Goal: Information Seeking & Learning: Learn about a topic

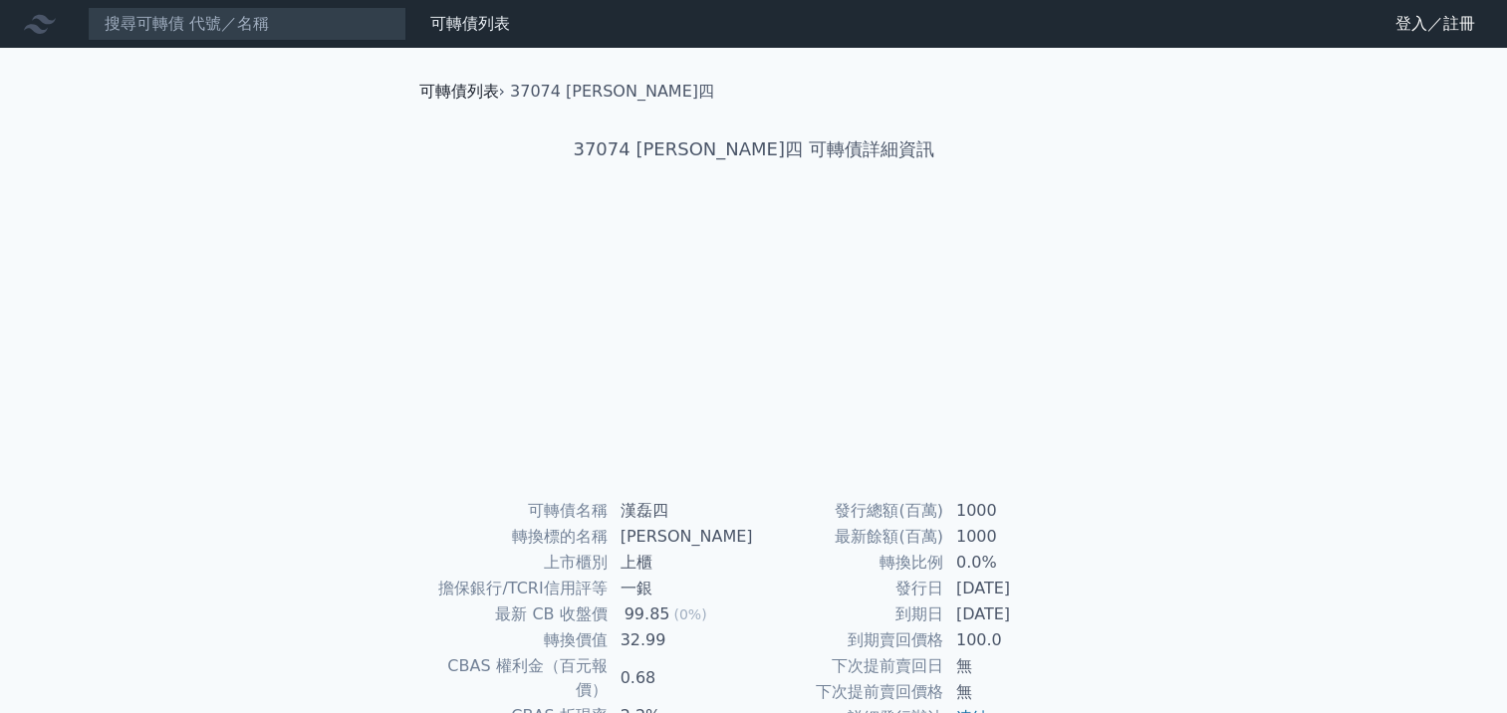
click at [450, 91] on link "可轉債列表" at bounding box center [459, 91] width 80 height 19
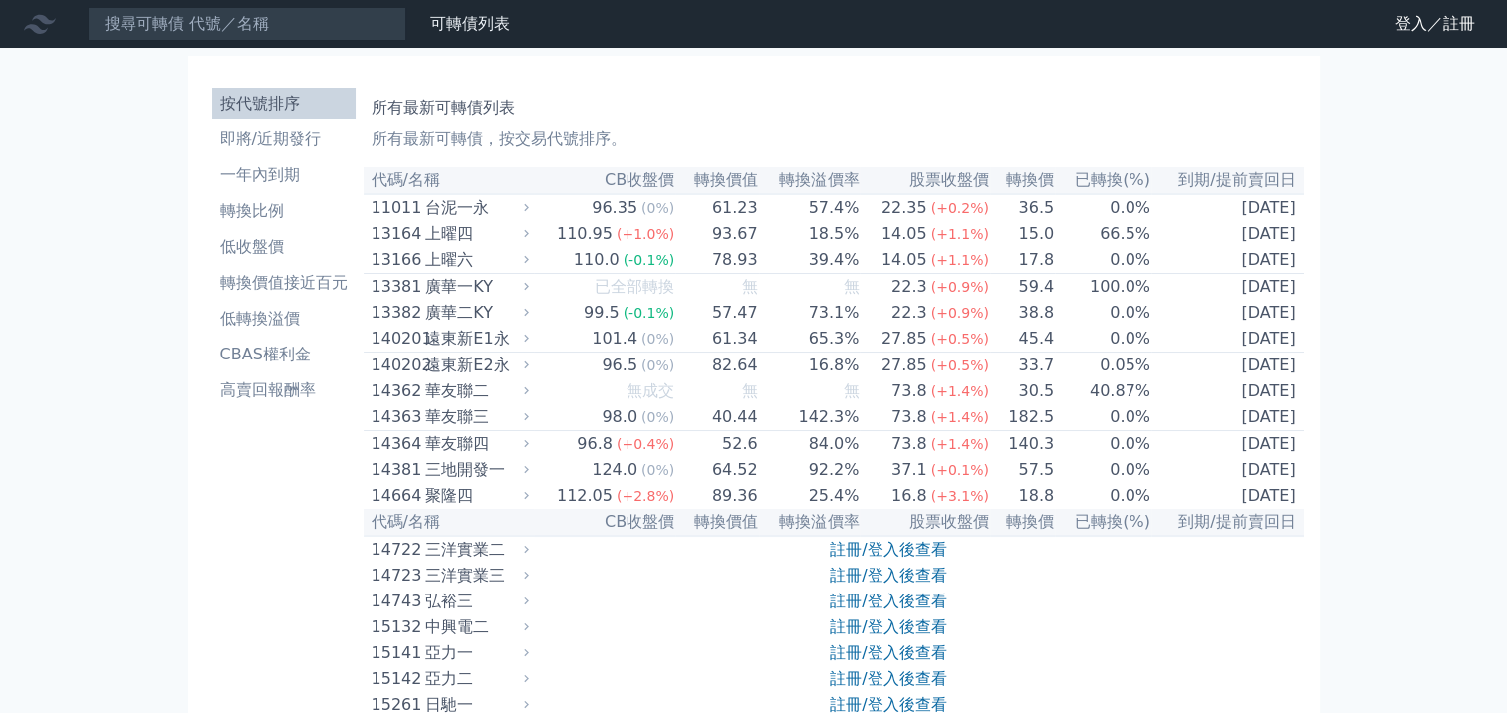
scroll to position [5039, 0]
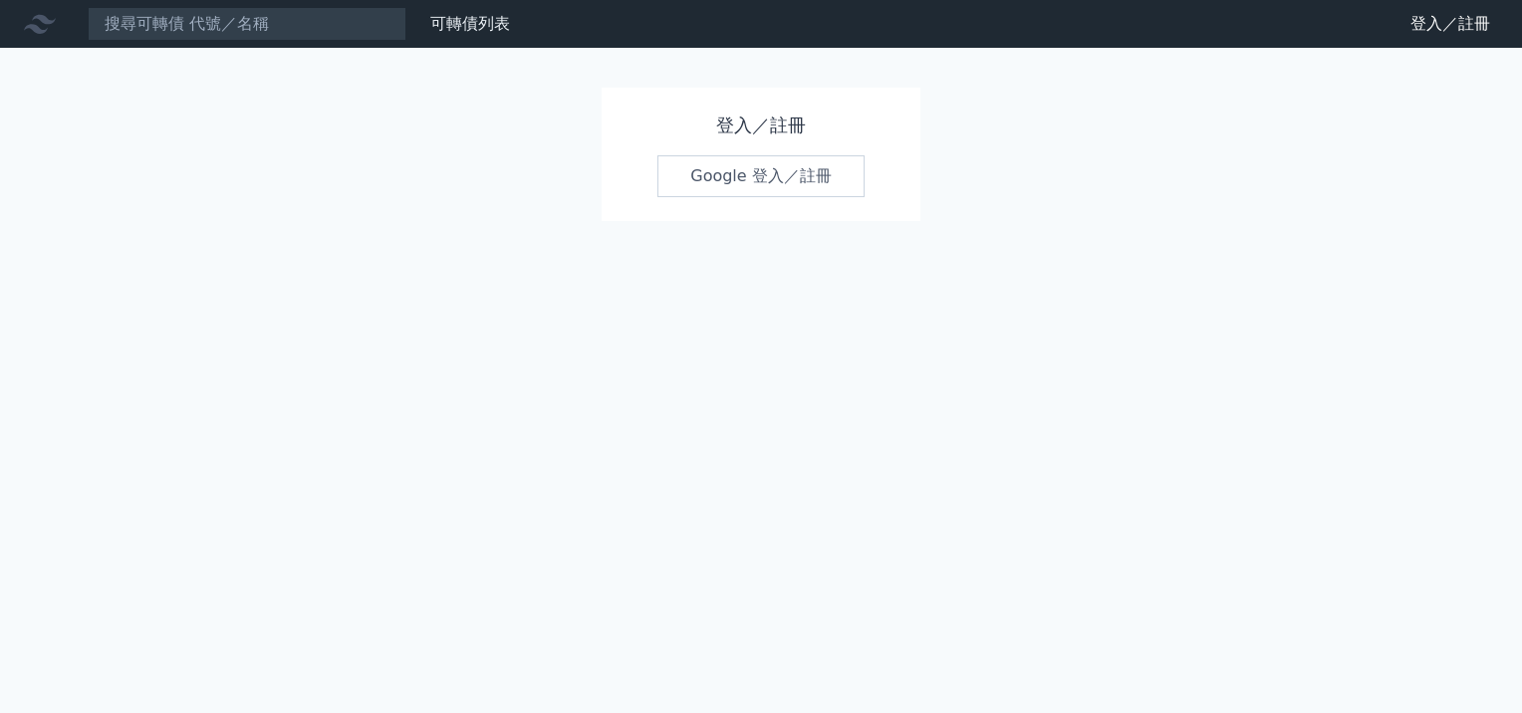
click at [777, 182] on link "Google 登入／註冊" at bounding box center [761, 176] width 207 height 42
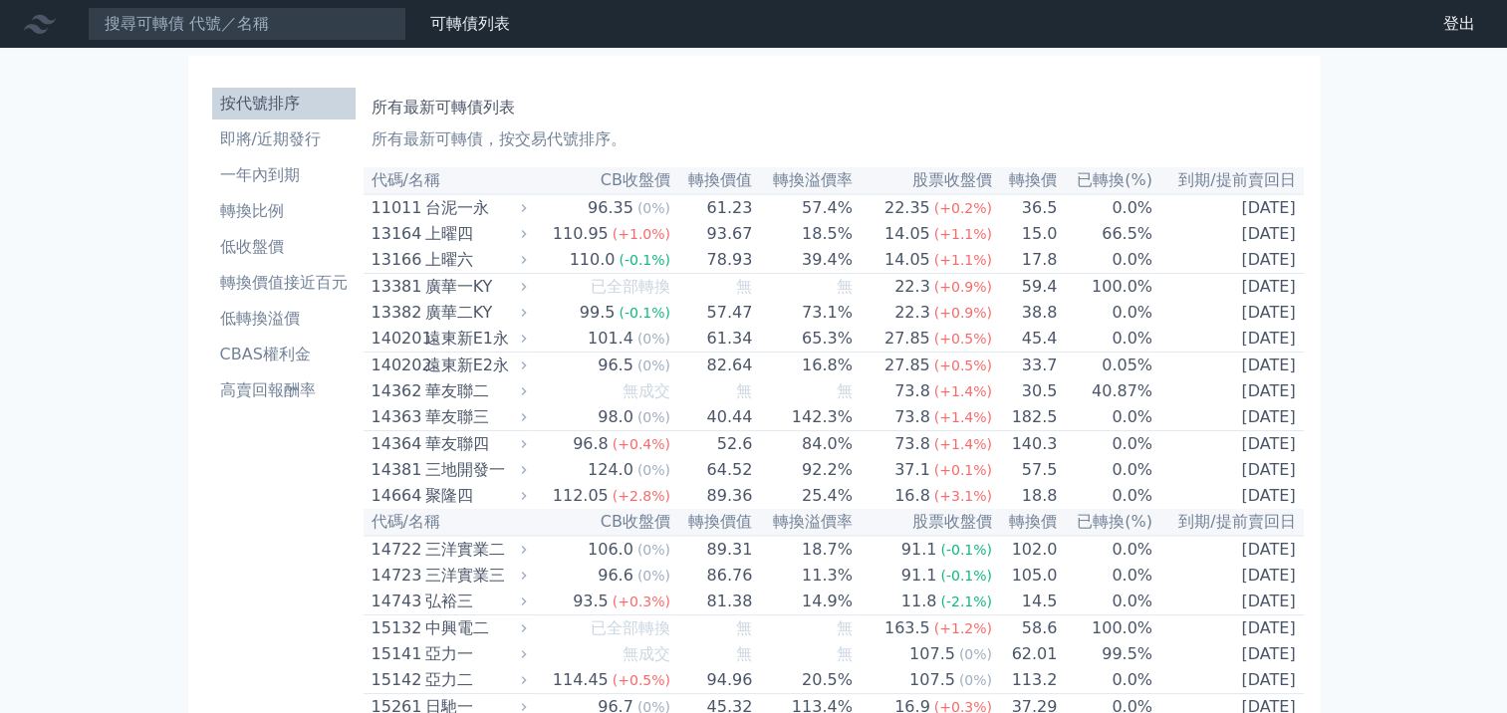
scroll to position [5071, 0]
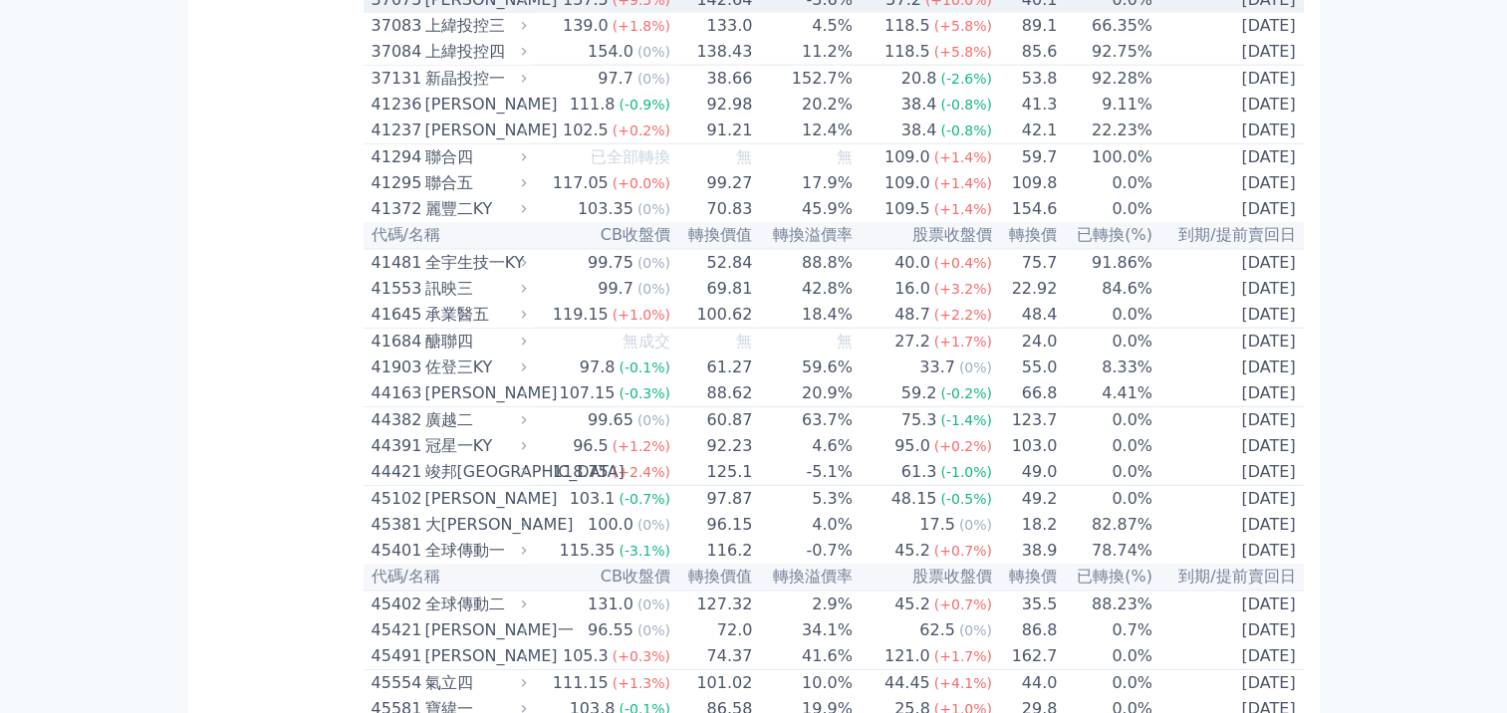
click at [426, 12] on div "[PERSON_NAME]" at bounding box center [474, 0] width 98 height 24
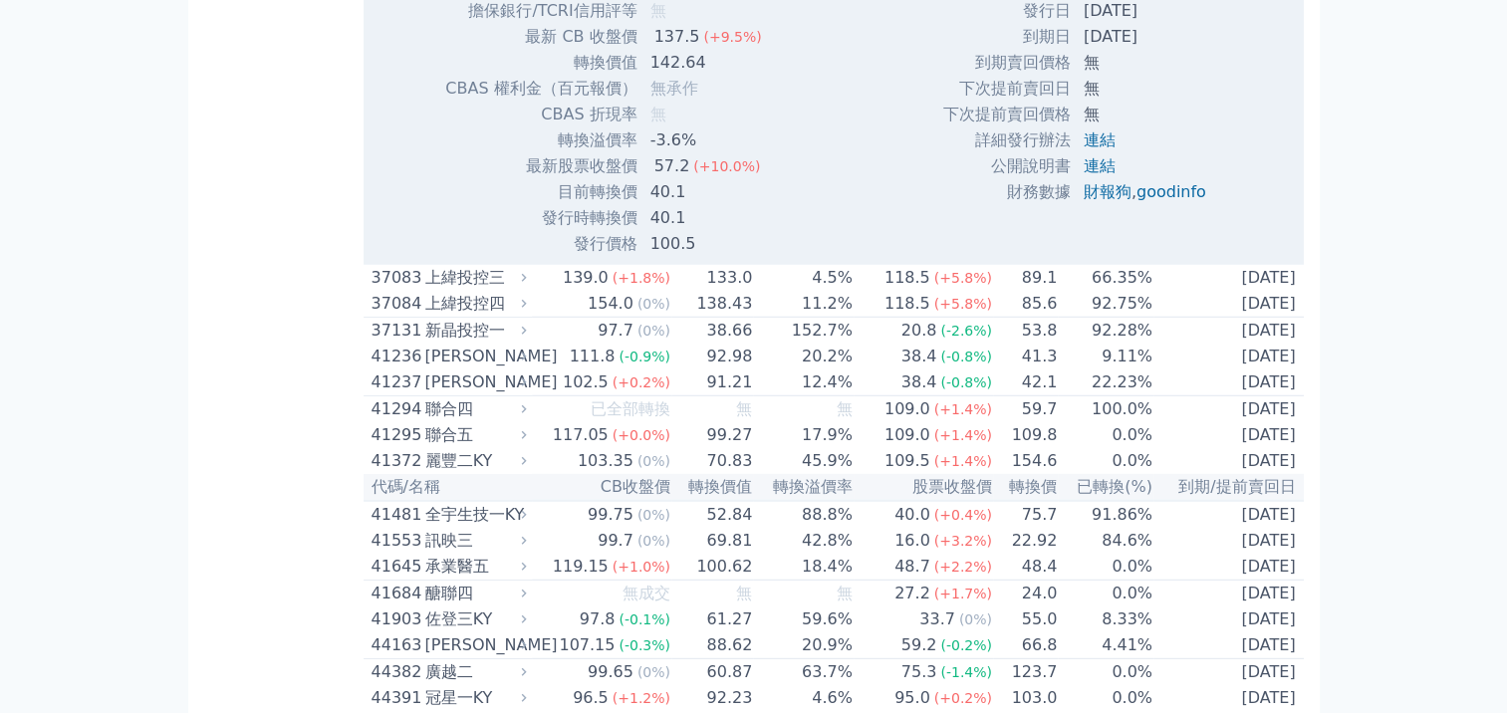
scroll to position [5470, 0]
click at [207, 132] on div "按代號排序 即將/近期發行 一年內到期 轉換比例 低收盤價 轉換價值接近百元 低轉換溢價 CBAS權利金 高賣回報酬率" at bounding box center [283, 669] width 159 height 12118
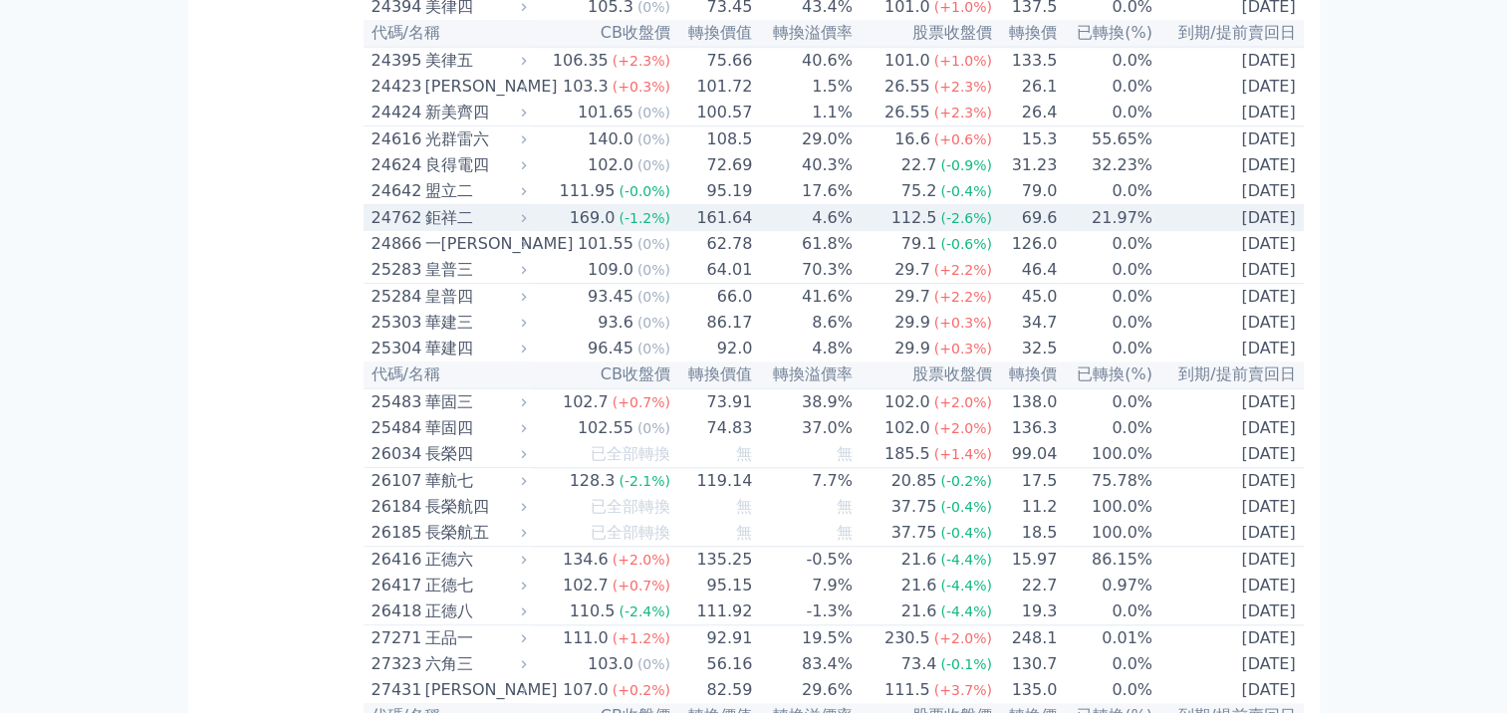
click at [433, 230] on div "鉅祥二" at bounding box center [474, 218] width 98 height 24
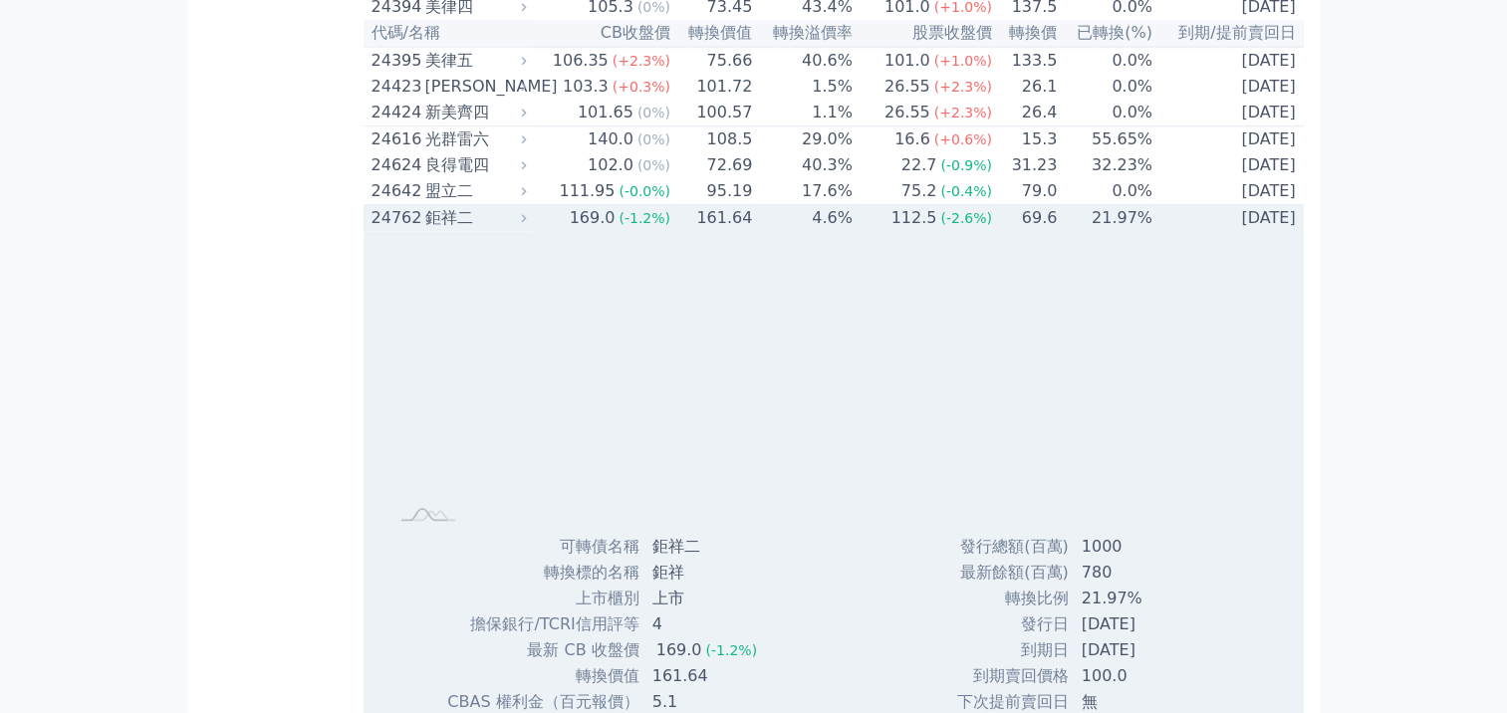
scroll to position [2354, 0]
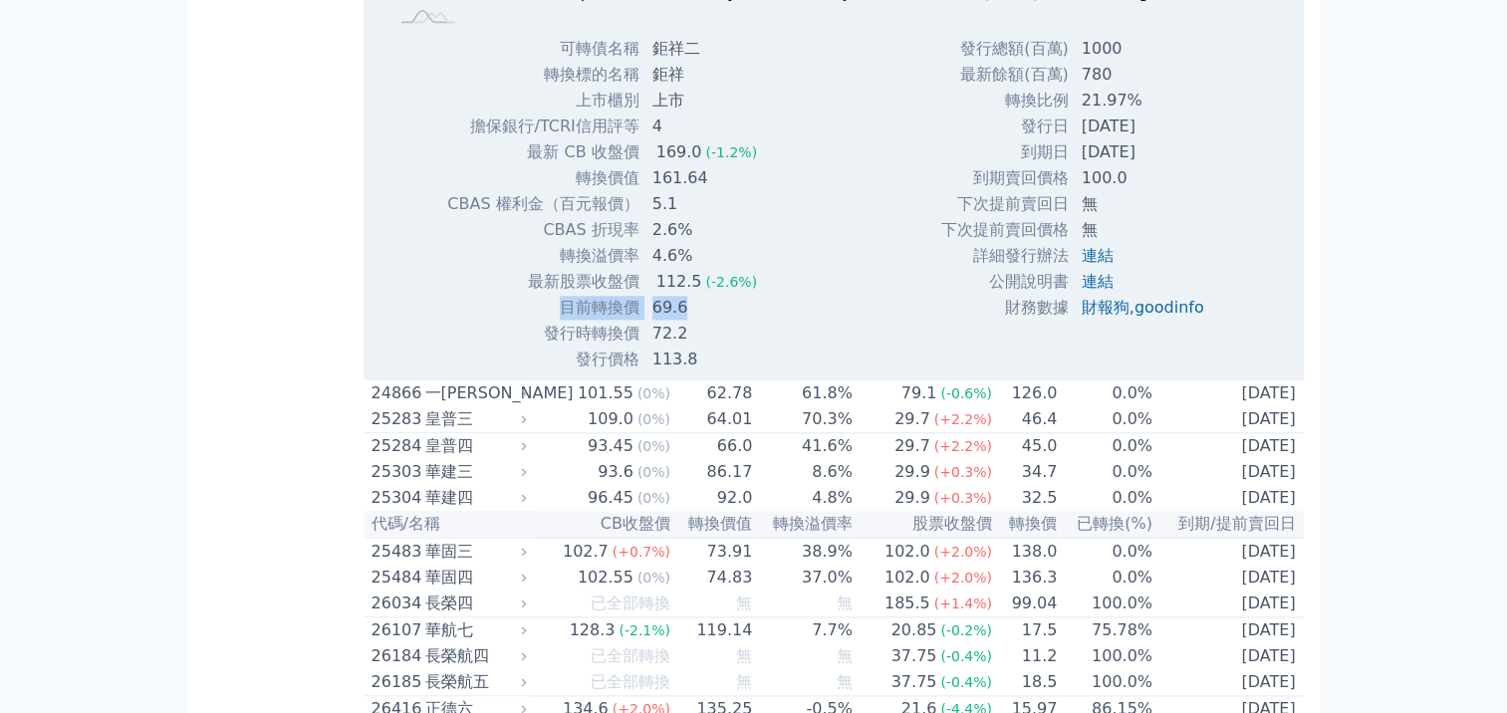
drag, startPoint x: 521, startPoint y: 446, endPoint x: 755, endPoint y: 446, distance: 234.1
click at [755, 321] on tr "目前轉換價 69.6" at bounding box center [609, 308] width 327 height 26
click at [542, 347] on td "發行時轉換價" at bounding box center [542, 334] width 193 height 26
drag, startPoint x: 527, startPoint y: 452, endPoint x: 755, endPoint y: 448, distance: 228.2
click at [755, 321] on tr "目前轉換價 69.6" at bounding box center [609, 308] width 327 height 26
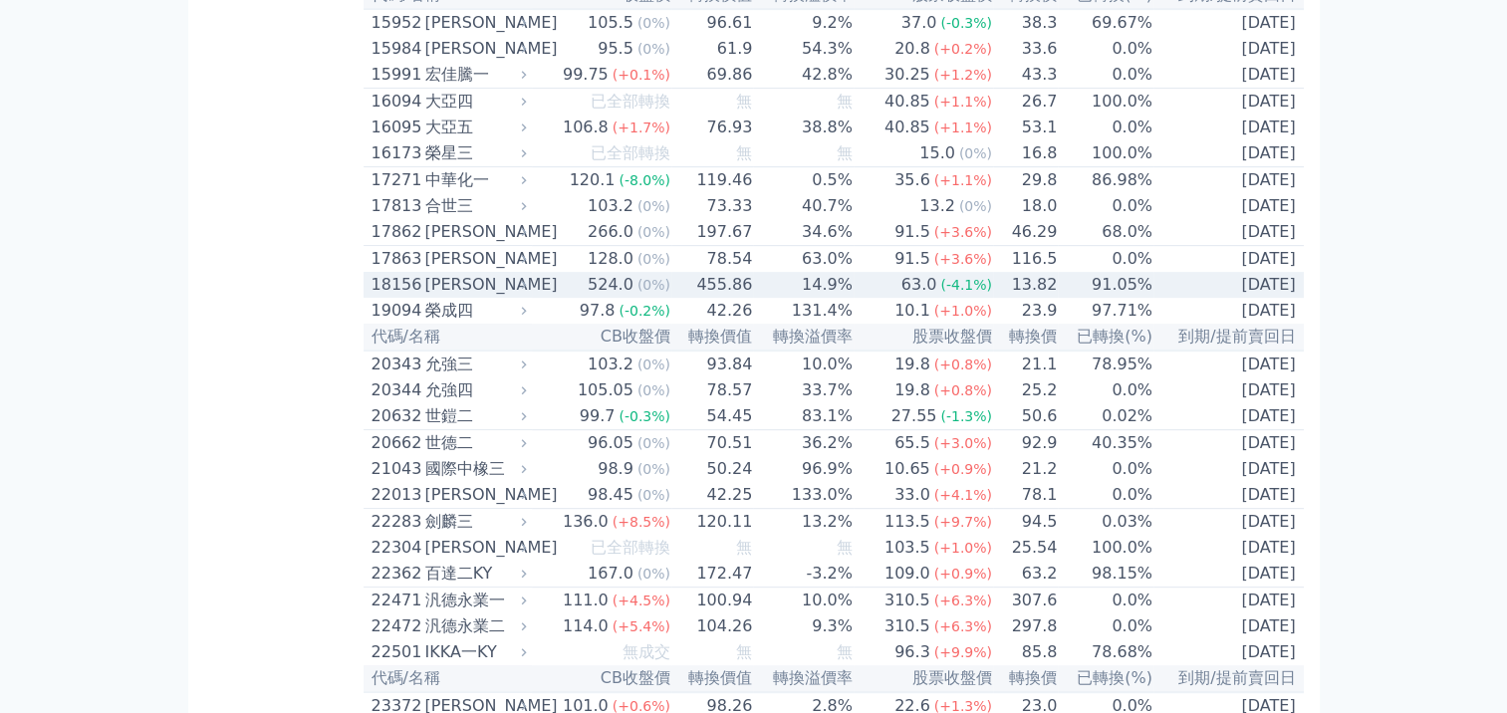
click at [407, 297] on div "18156" at bounding box center [396, 285] width 49 height 24
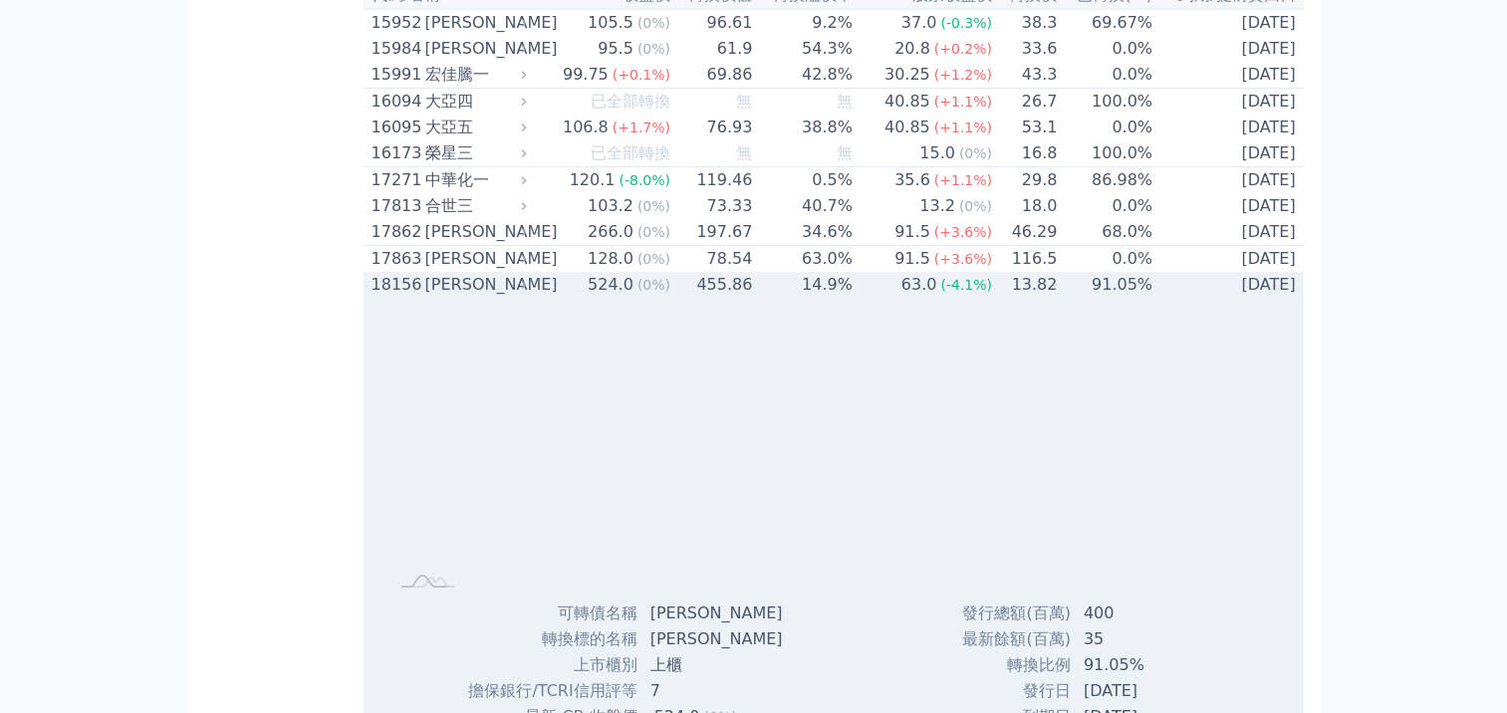
scroll to position [1267, 0]
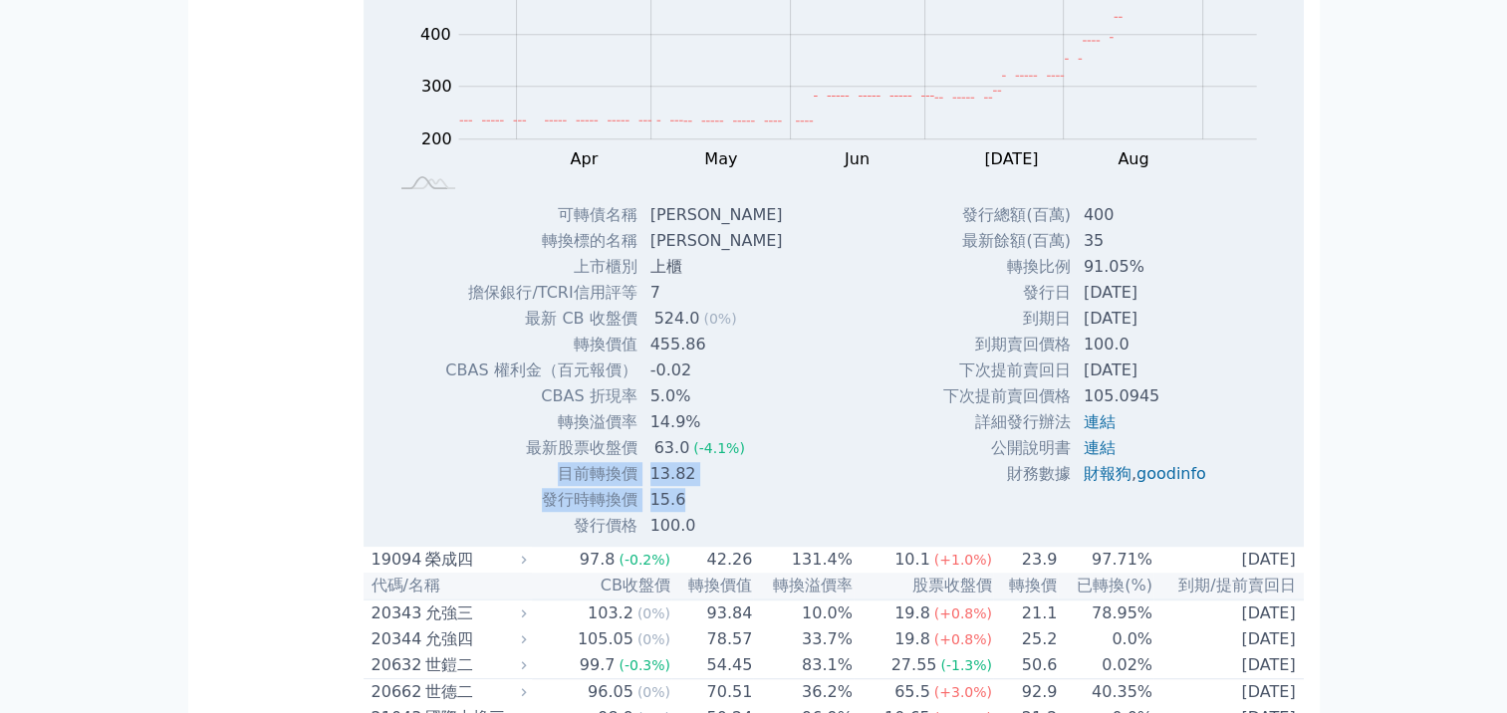
drag, startPoint x: 486, startPoint y: 550, endPoint x: 717, endPoint y: 571, distance: 232.1
click at [717, 539] on tbody "可轉債名稱 [PERSON_NAME] 轉換標的名稱 富喬 上市櫃別 上櫃 擔保銀行/TCRI信用評等 7 最新 CB 收盤價 524.0 (0%) 455.…" at bounding box center [621, 370] width 354 height 337
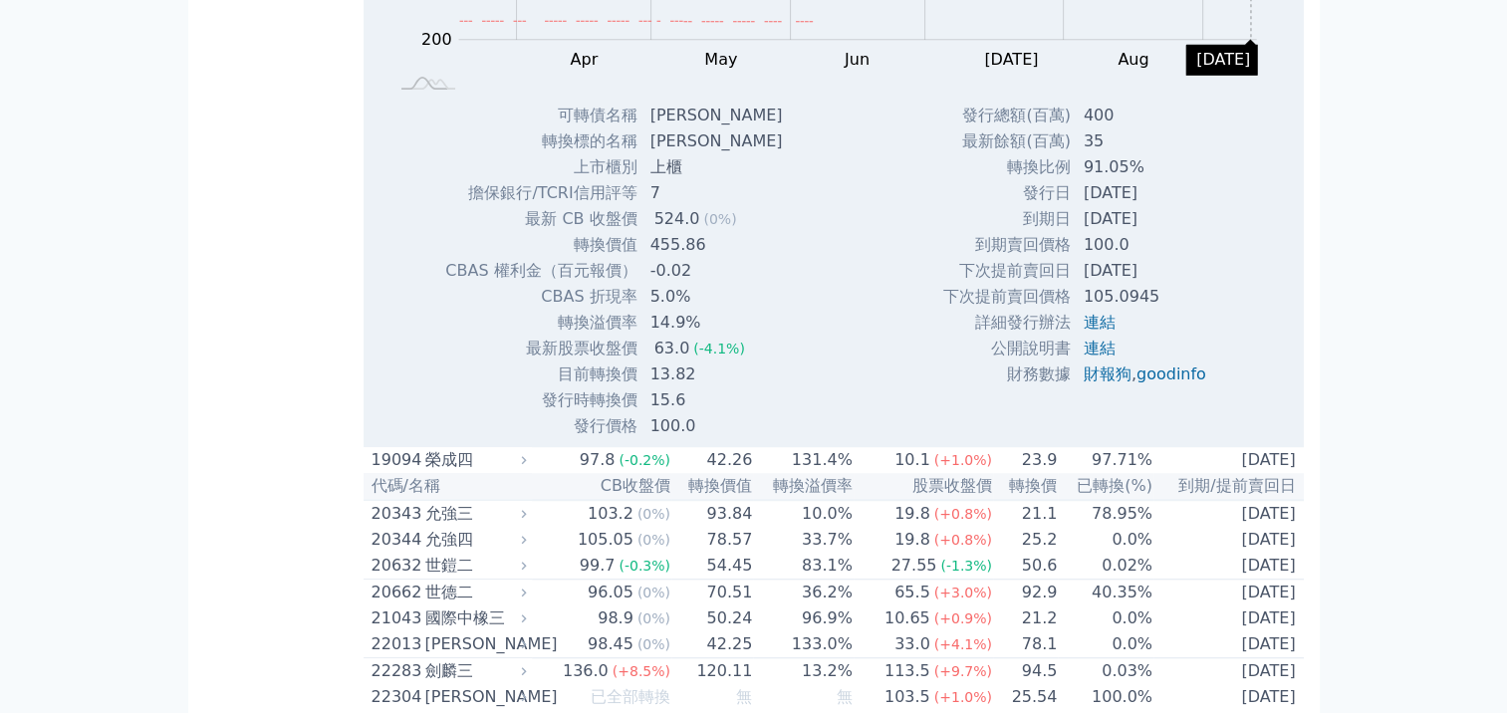
scroll to position [869, 0]
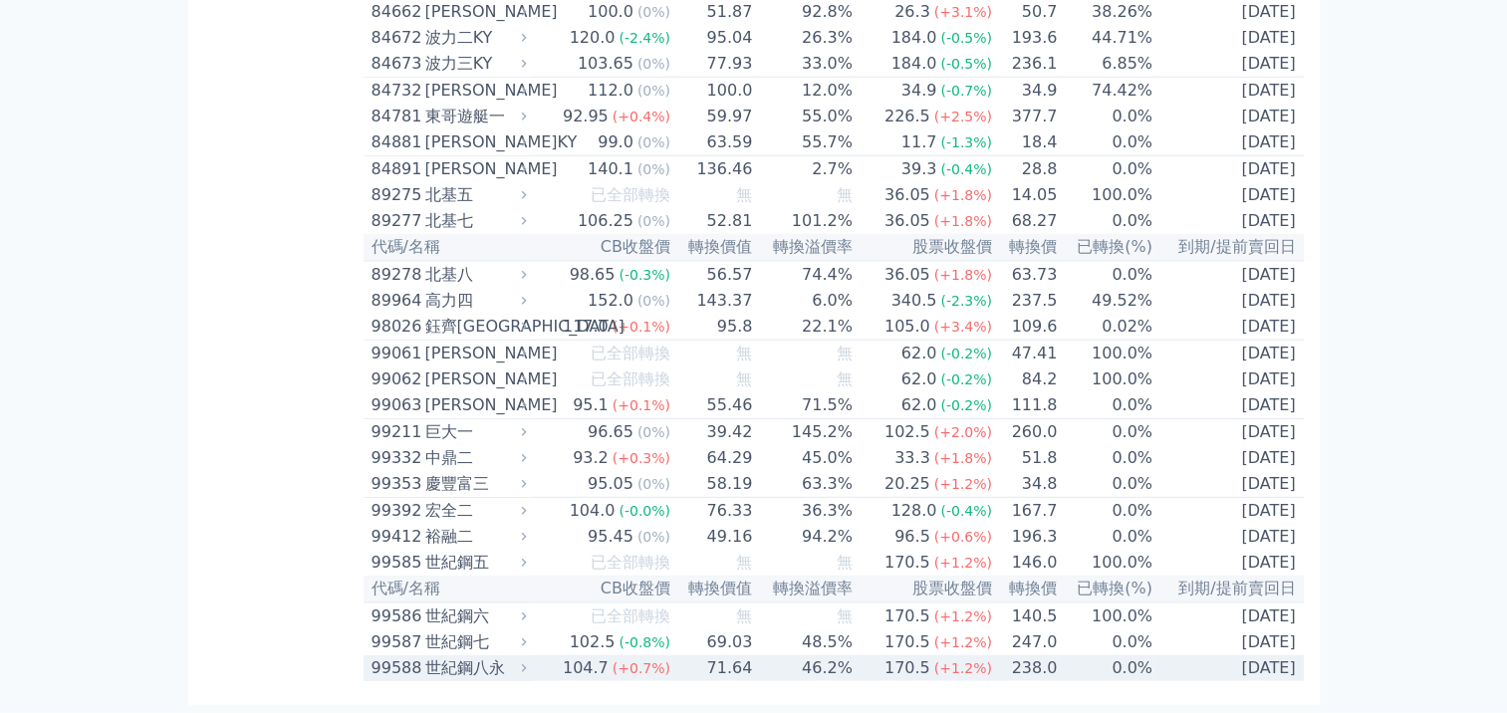
click at [461, 673] on div "世紀鋼八永" at bounding box center [474, 669] width 98 height 24
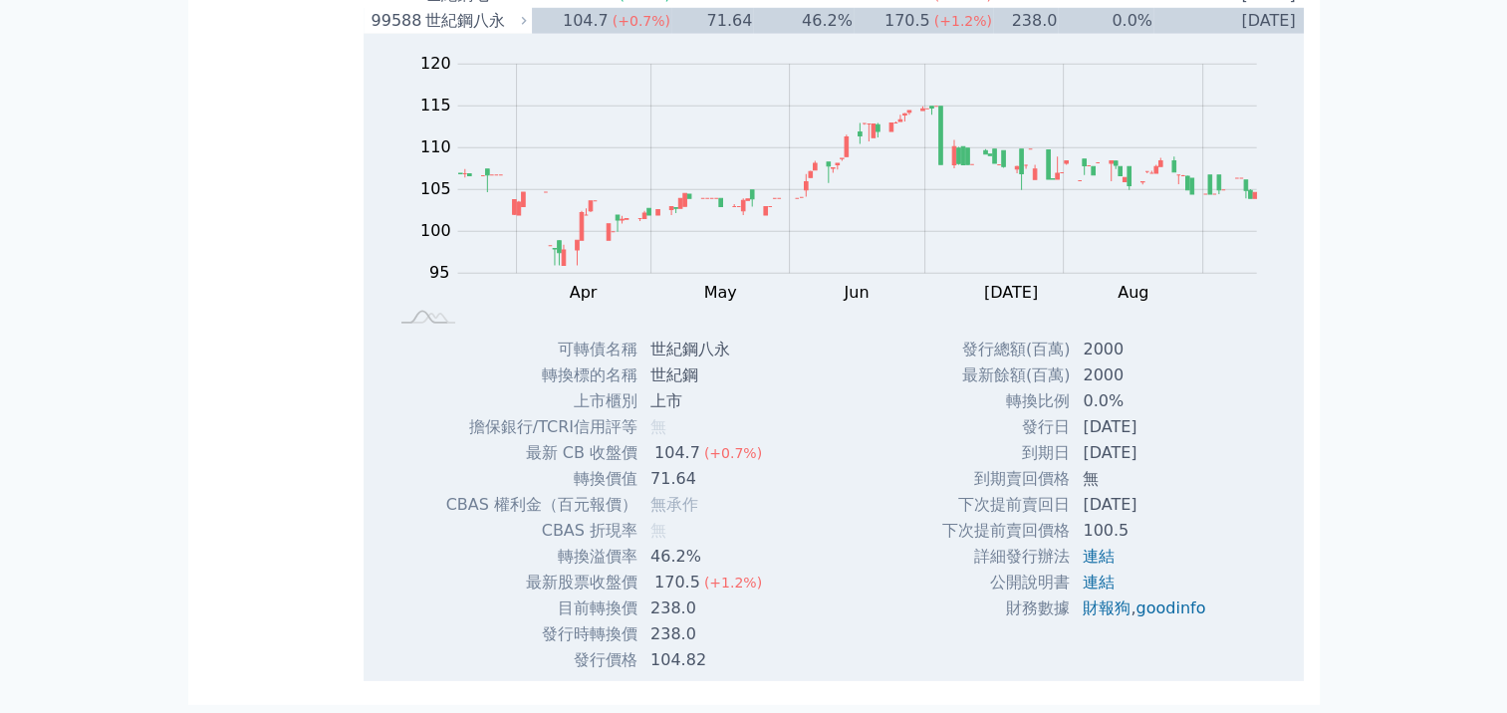
scroll to position [14089, 0]
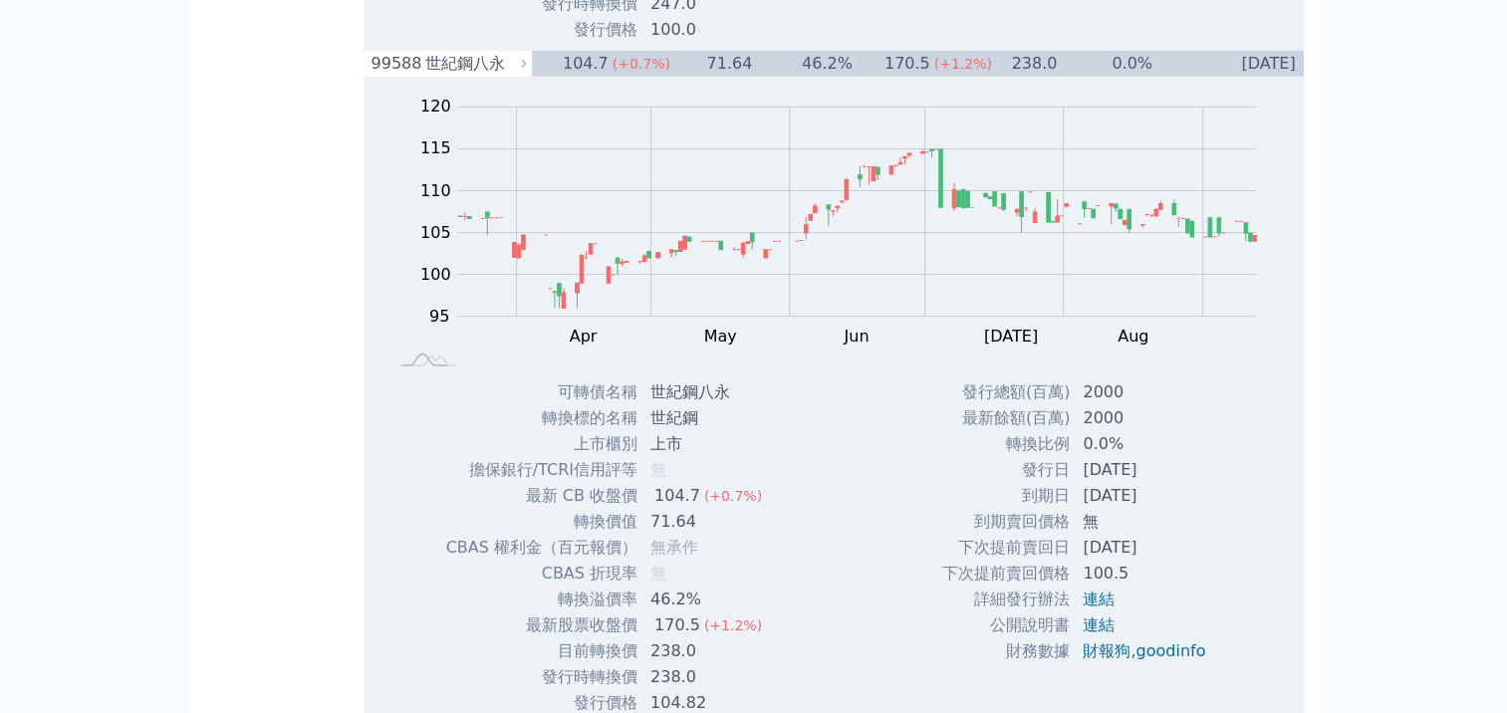
scroll to position [13889, 0]
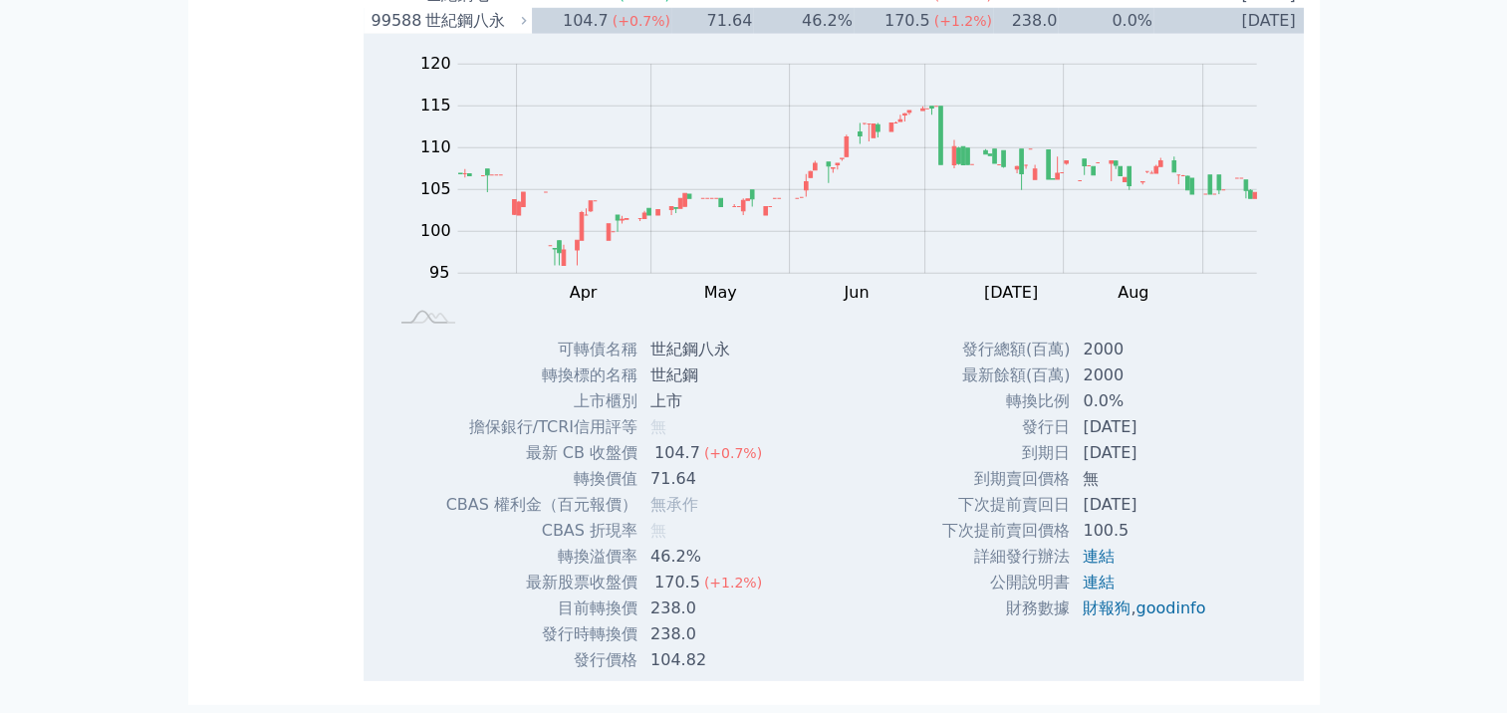
scroll to position [14288, 0]
drag, startPoint x: 115, startPoint y: 331, endPoint x: 182, endPoint y: 413, distance: 106.9
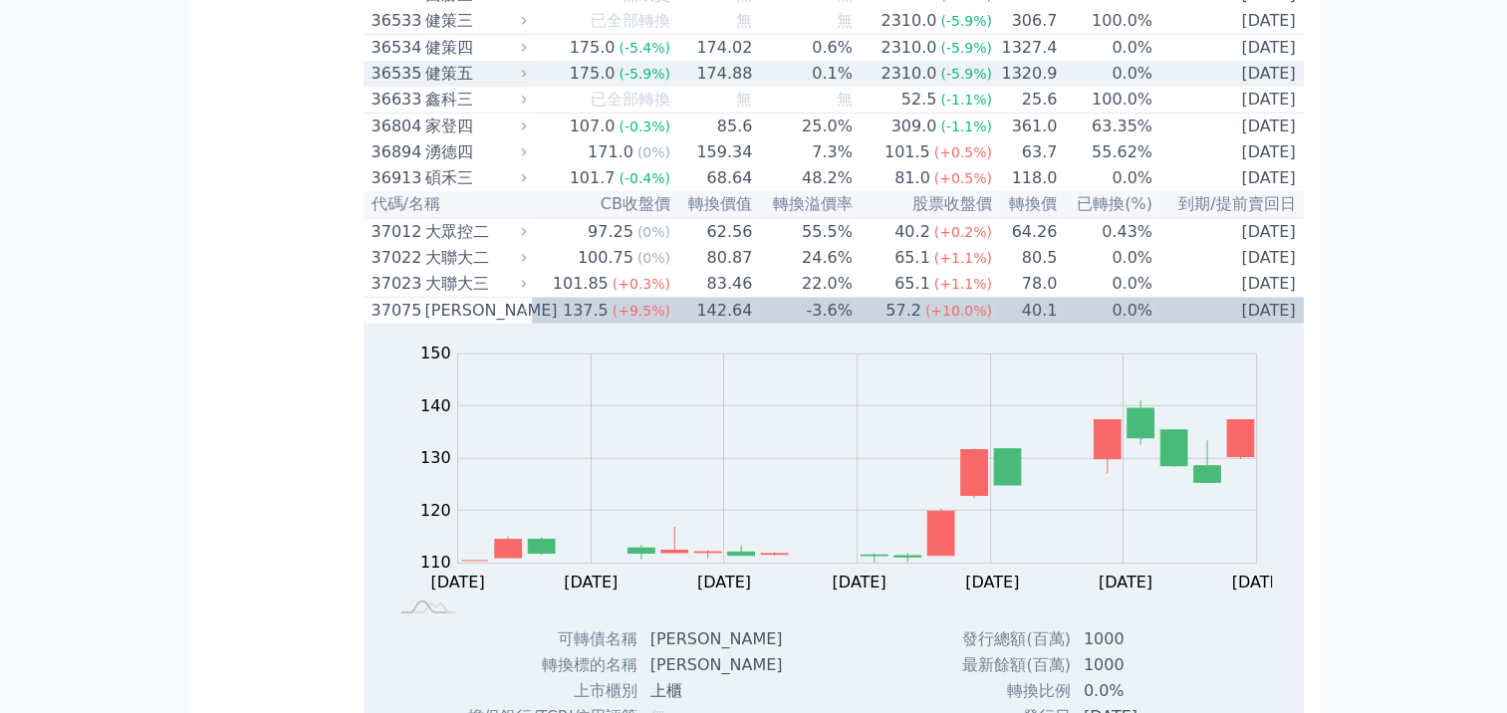
click at [409, 86] on div "36535" at bounding box center [396, 74] width 49 height 24
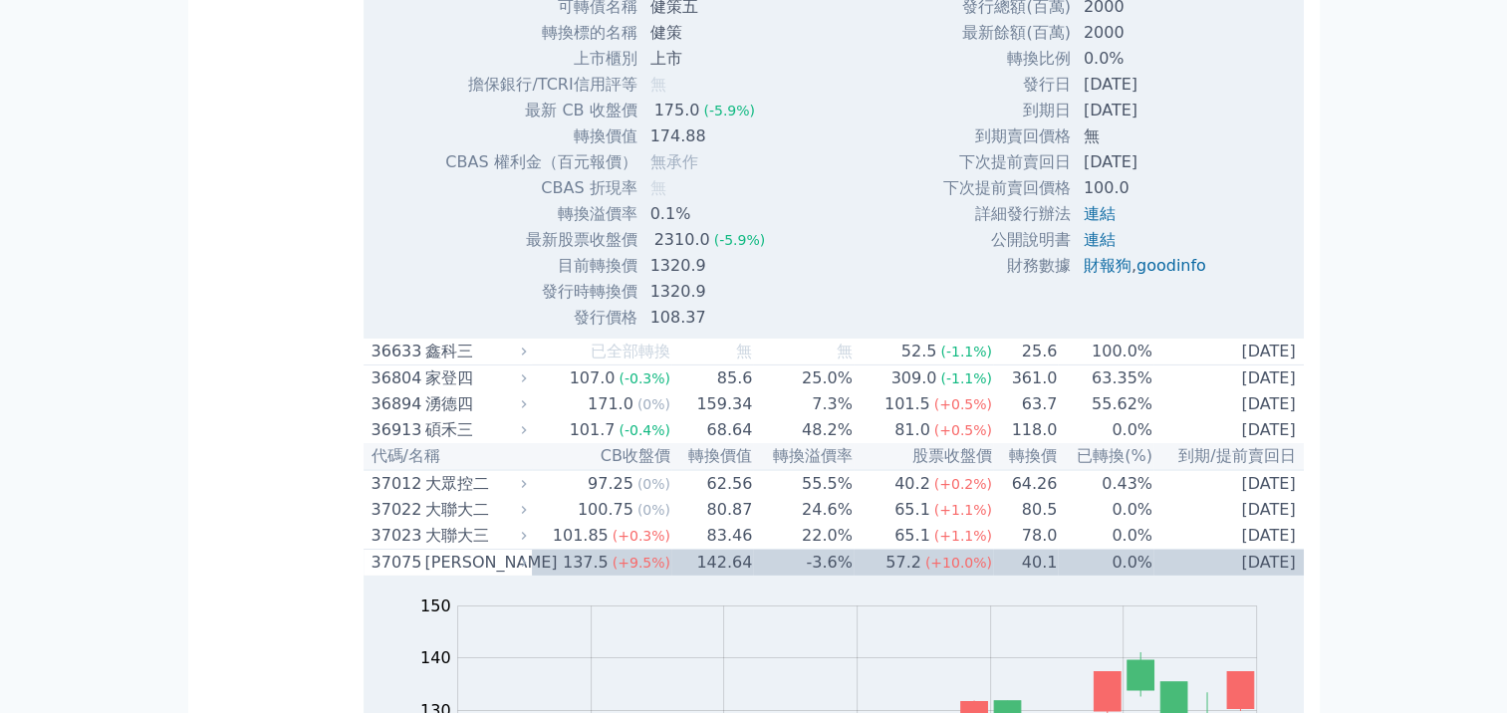
scroll to position [6454, 0]
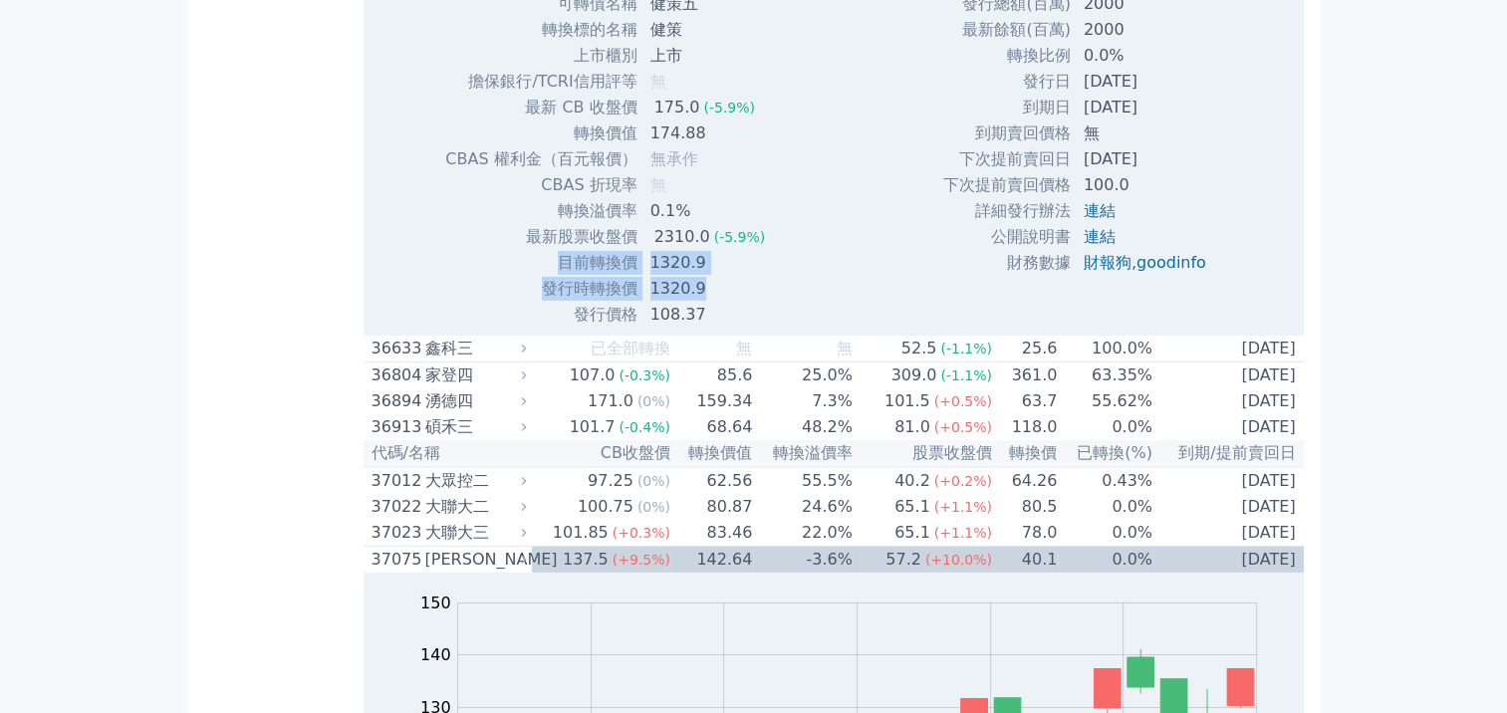
drag, startPoint x: 502, startPoint y: 602, endPoint x: 754, endPoint y: 622, distance: 252.8
click at [754, 328] on tbody "可轉債名稱 健策五 轉換標的名稱 健策 上市櫃別 上市 擔保銀行/TCRI信用評等 無 最新 CB 收盤價 175.0 (-5.9%) 無" at bounding box center [612, 159] width 337 height 337
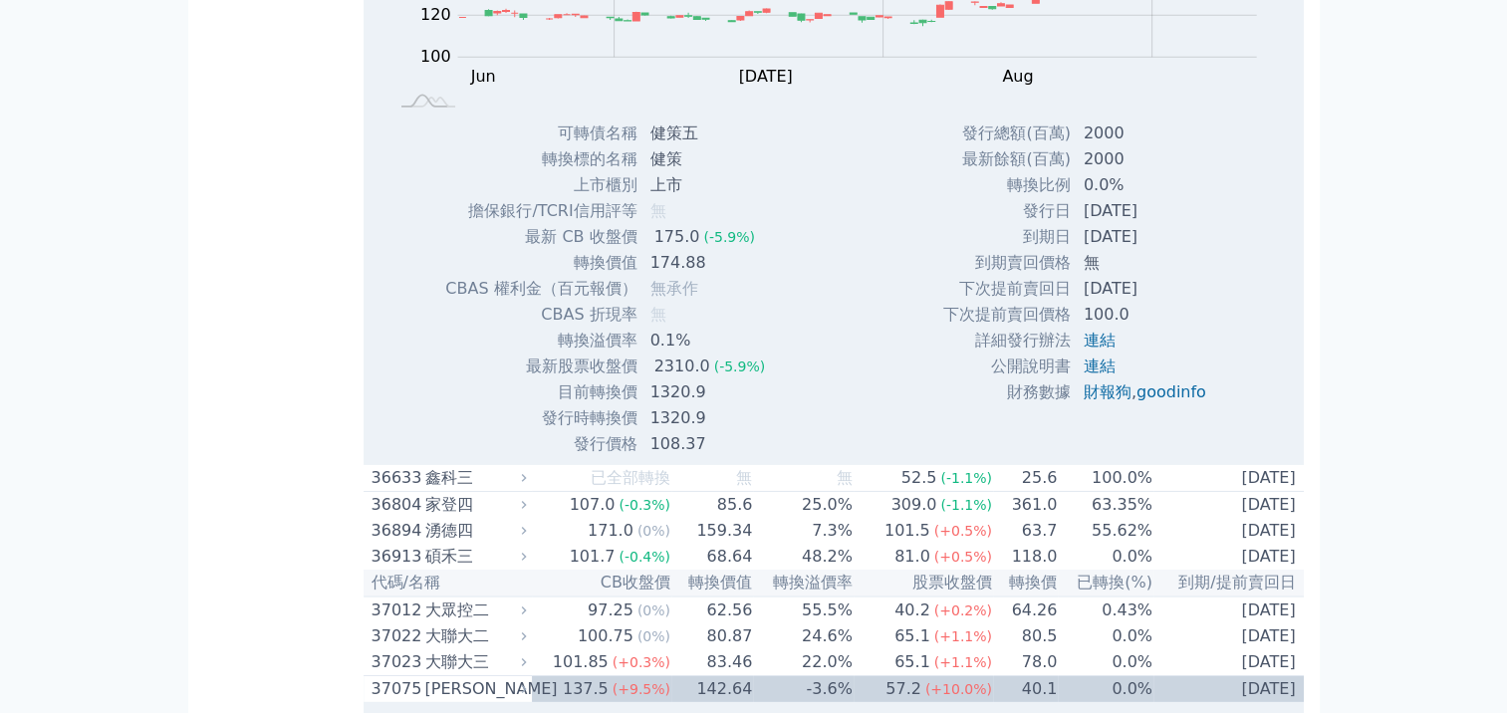
scroll to position [5956, 0]
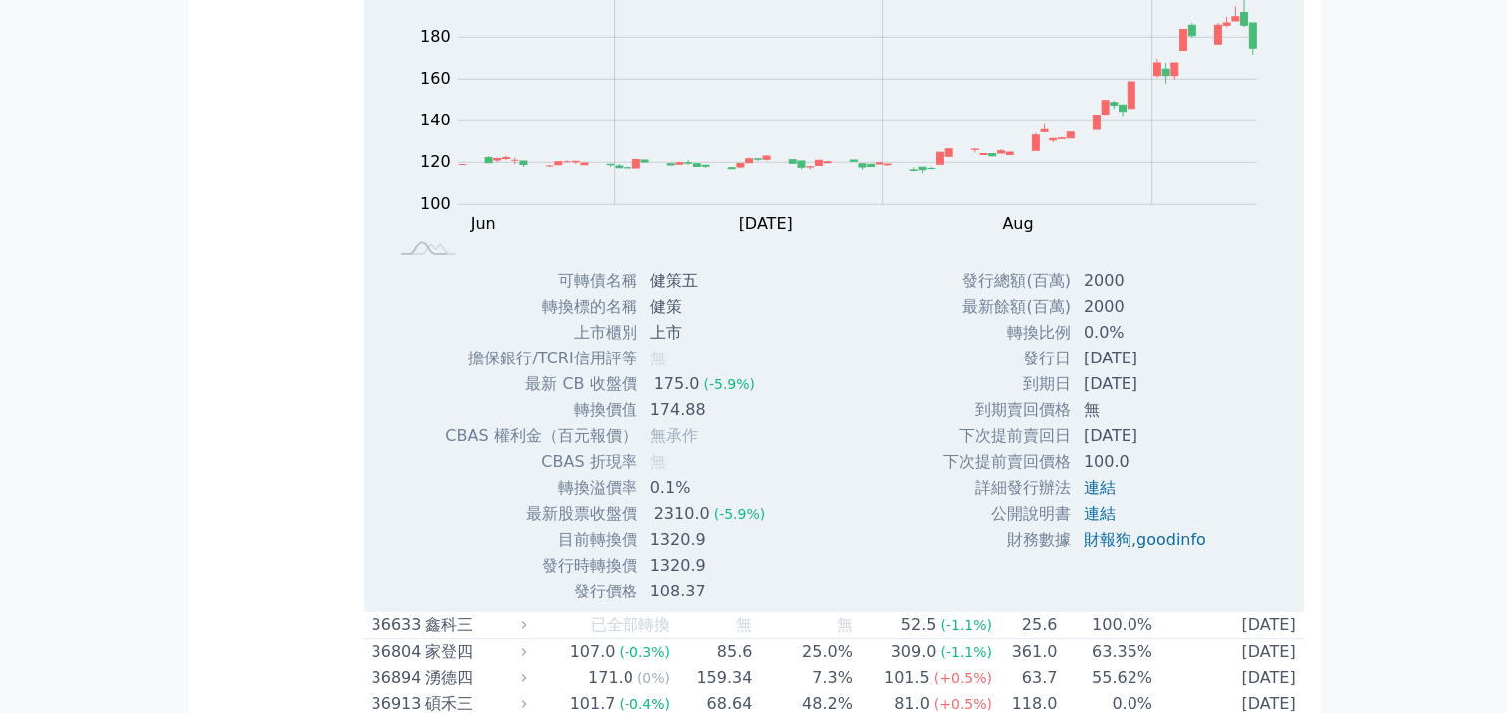
scroll to position [6155, 0]
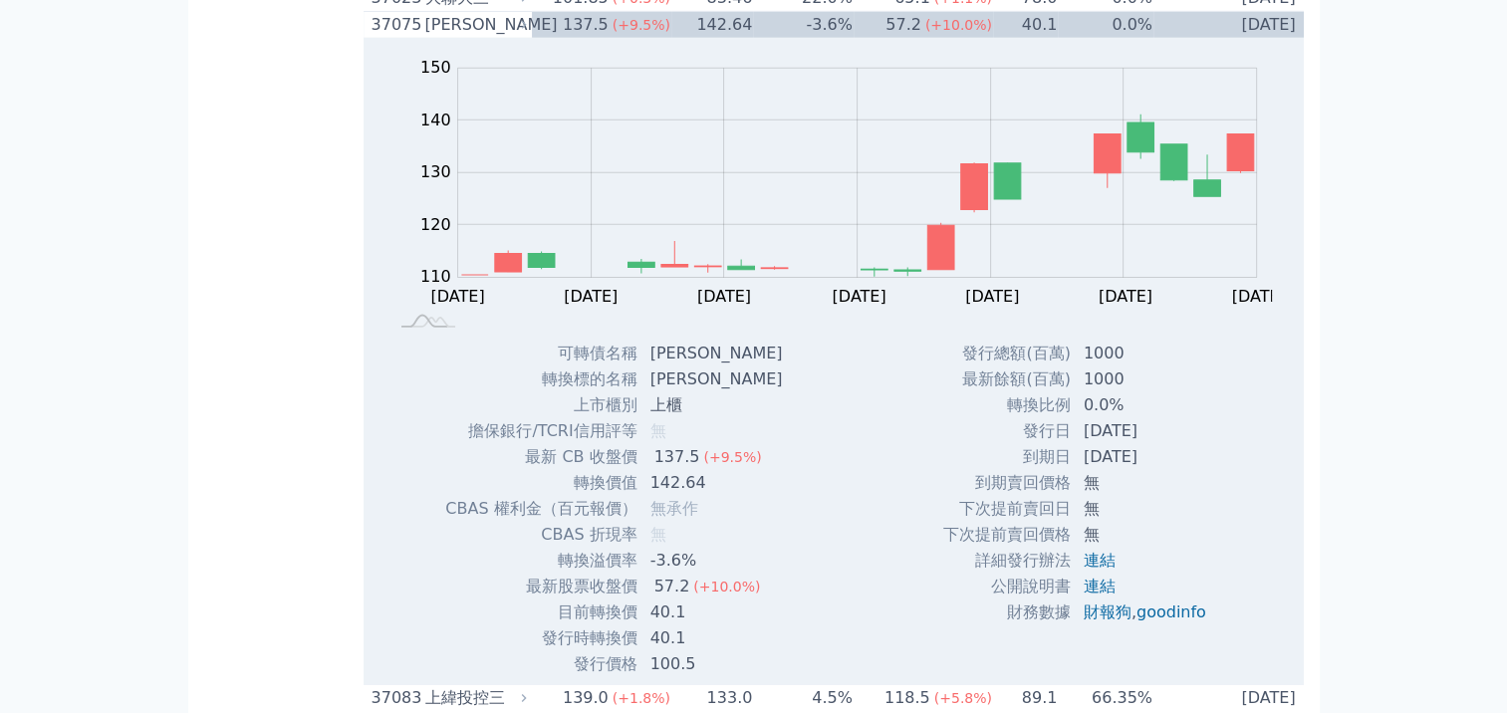
scroll to position [6354, 0]
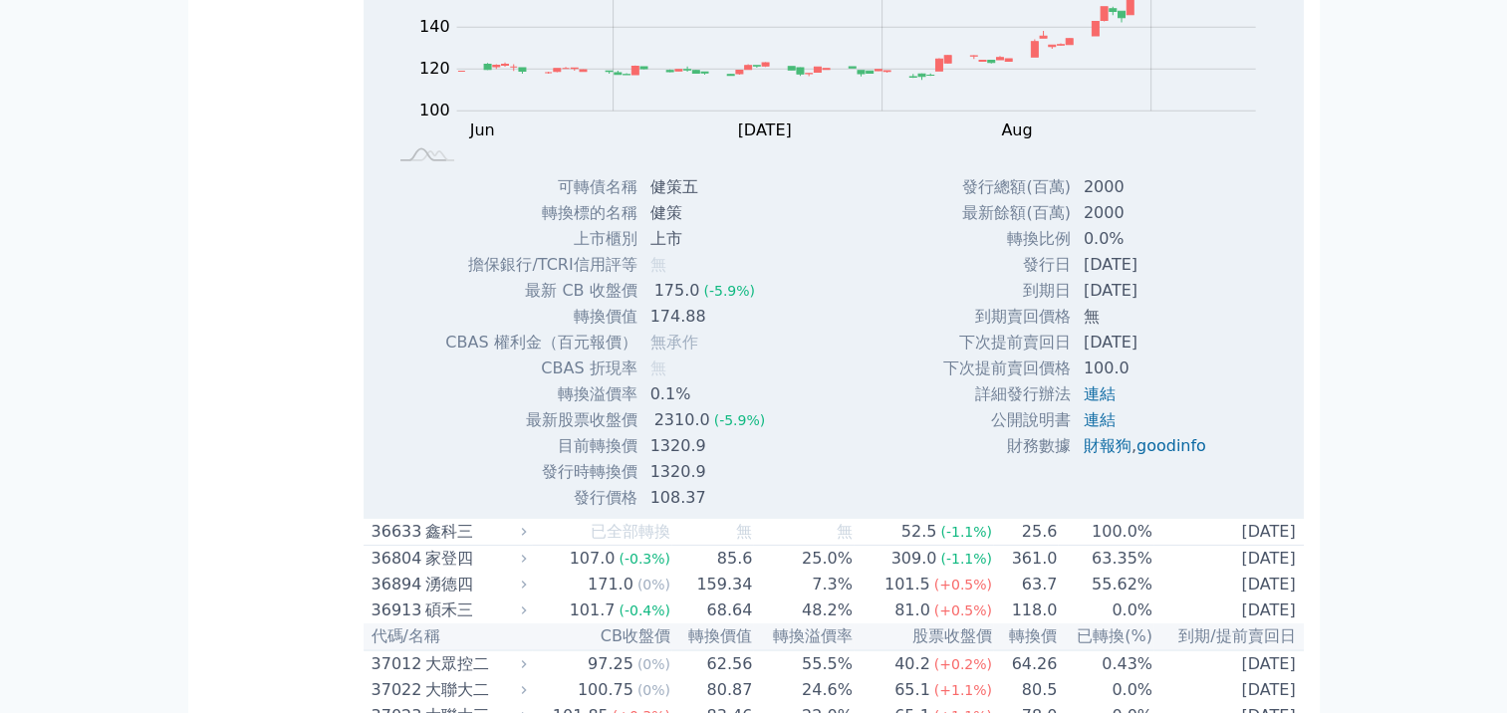
scroll to position [6155, 0]
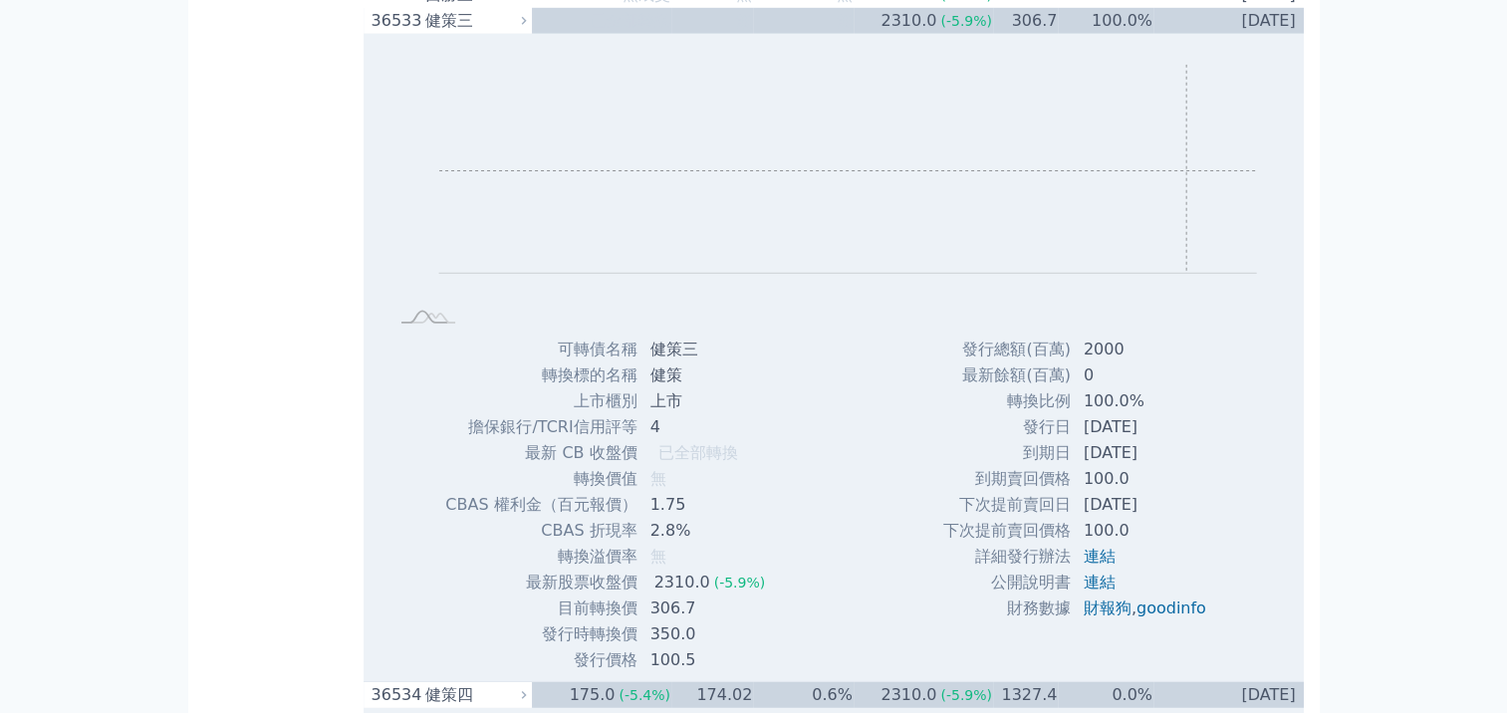
scroll to position [4504, 0]
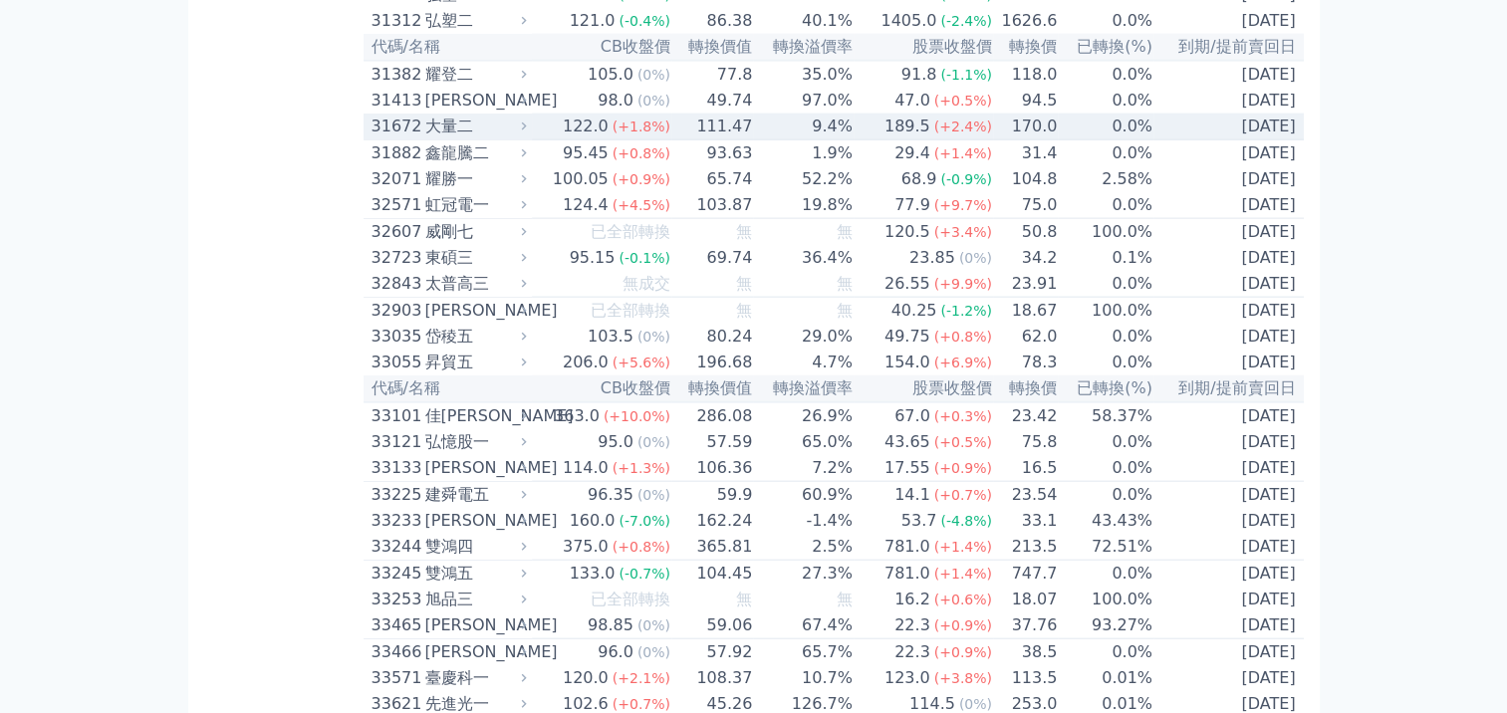
click at [440, 138] on div "大量二" at bounding box center [474, 127] width 98 height 24
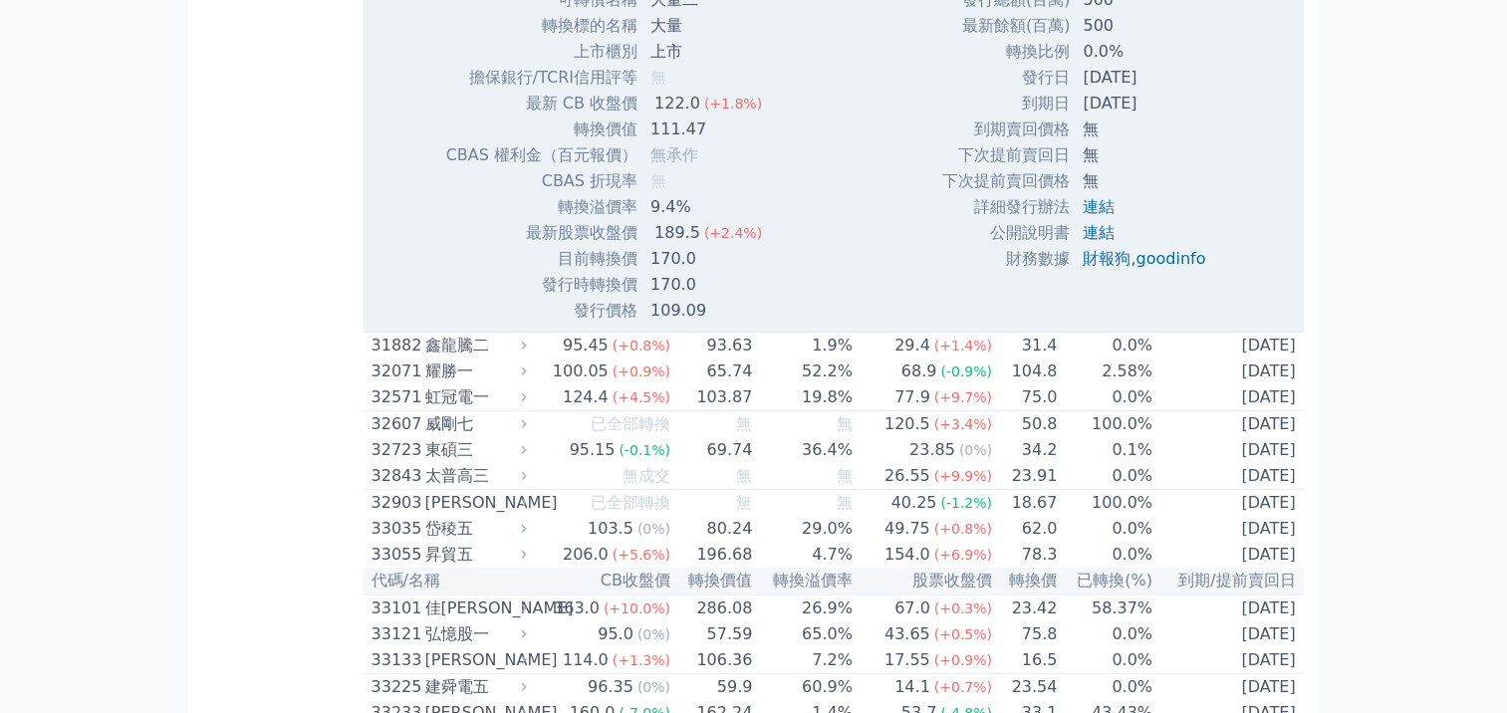
scroll to position [5002, 0]
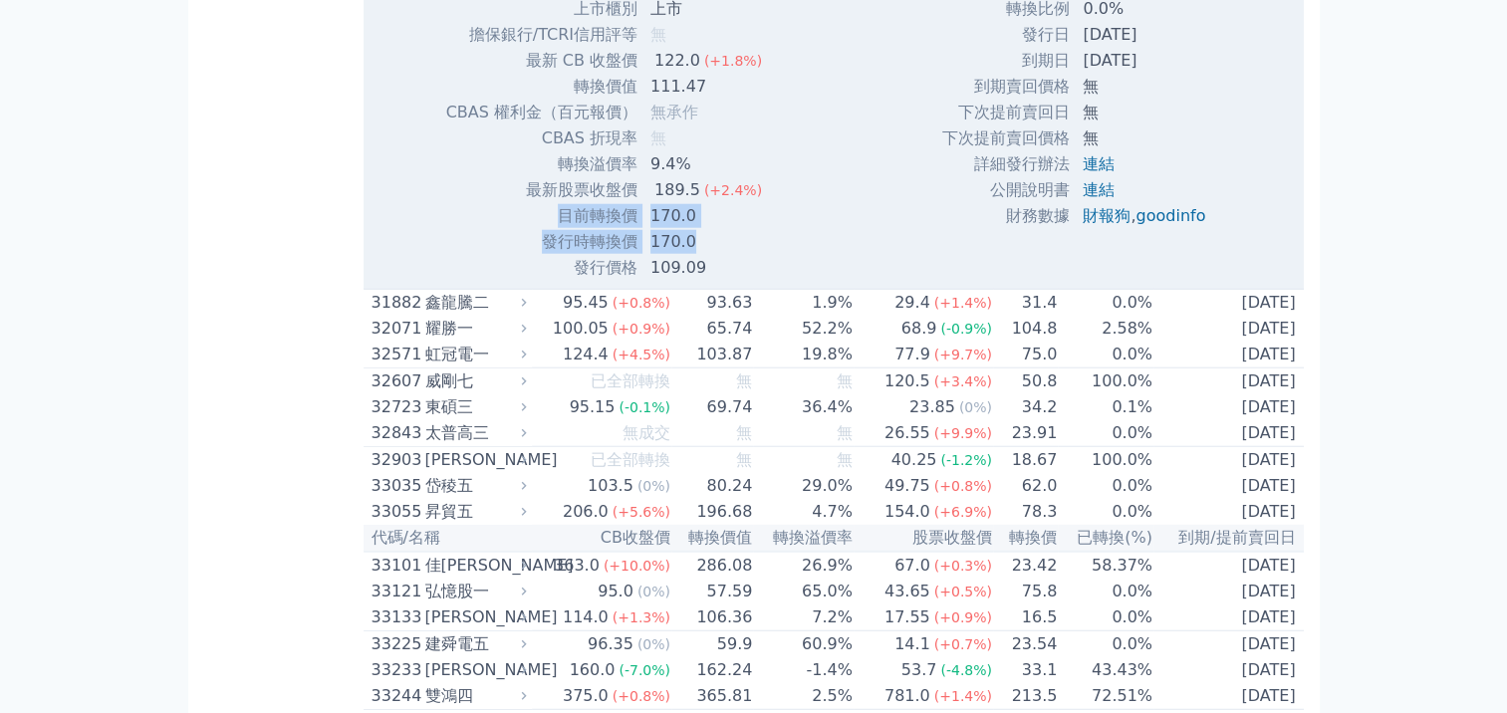
drag, startPoint x: 550, startPoint y: 445, endPoint x: 753, endPoint y: 463, distance: 204.0
click at [753, 281] on tbody "可轉債名稱 大量二 轉換標的名稱 大量 上市櫃別 上市 擔保銀行/TCRI信用評等 無 最新 CB 收盤價 122.0 (+1.8%) 無" at bounding box center [611, 112] width 333 height 337
